Goal: Find specific page/section: Find specific page/section

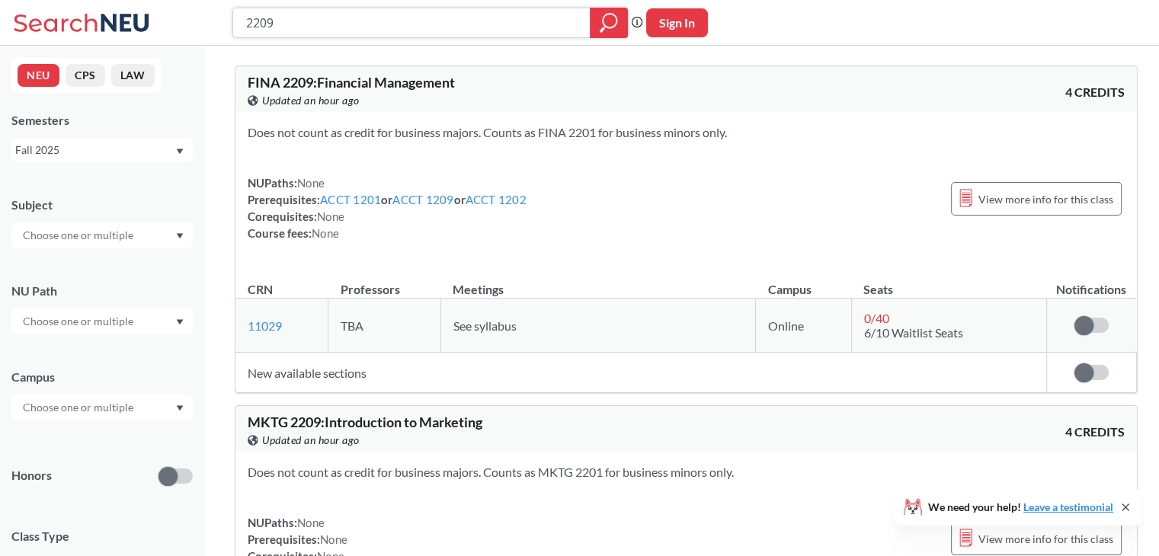
click at [315, 27] on input "2209" at bounding box center [412, 23] width 335 height 26
type input "2338"
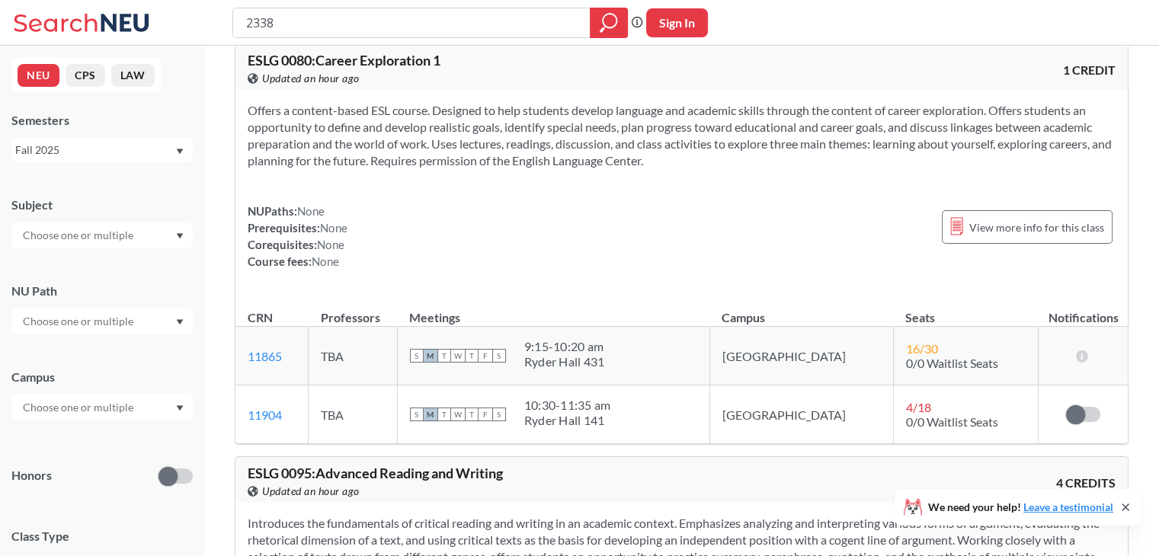
scroll to position [407, 0]
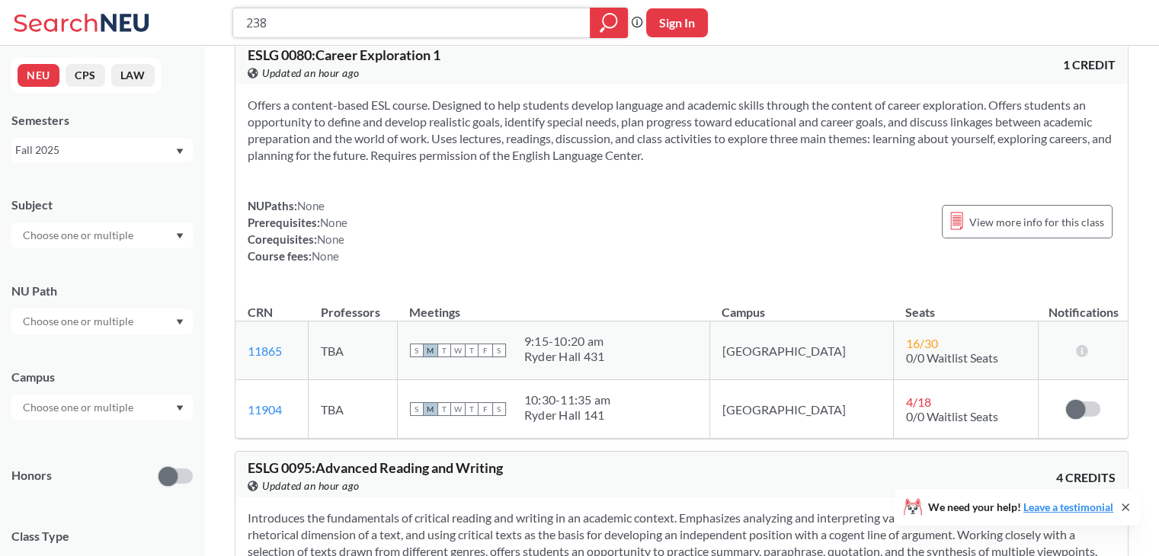
type input "2388"
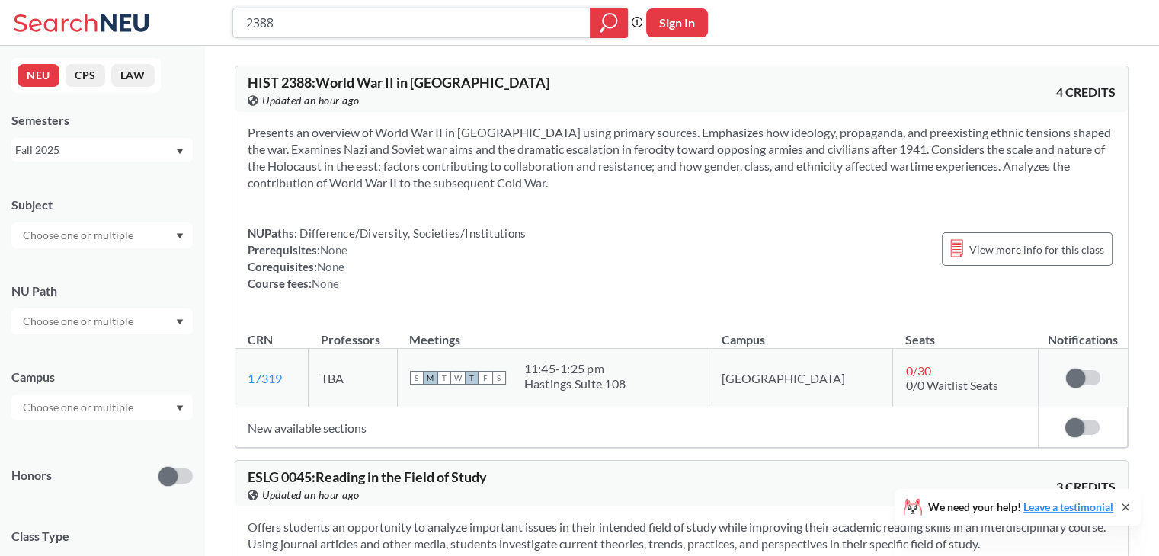
click at [272, 20] on input "2388" at bounding box center [412, 23] width 335 height 26
type input "2211"
